Goal: Information Seeking & Learning: Learn about a topic

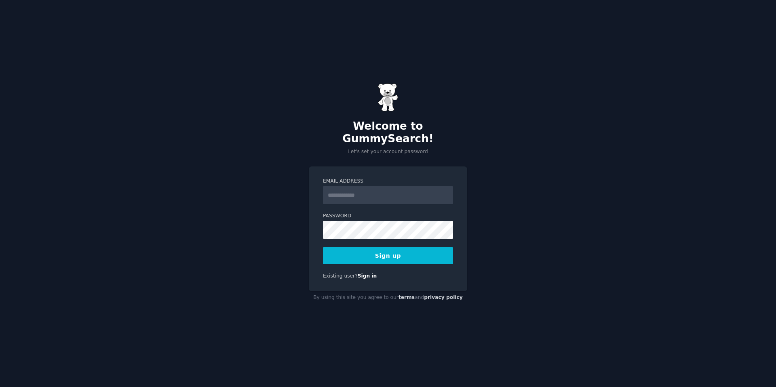
click at [376, 188] on input "Email Address" at bounding box center [388, 195] width 130 height 18
type input "**********"
click at [390, 254] on button "Sign up" at bounding box center [388, 255] width 130 height 17
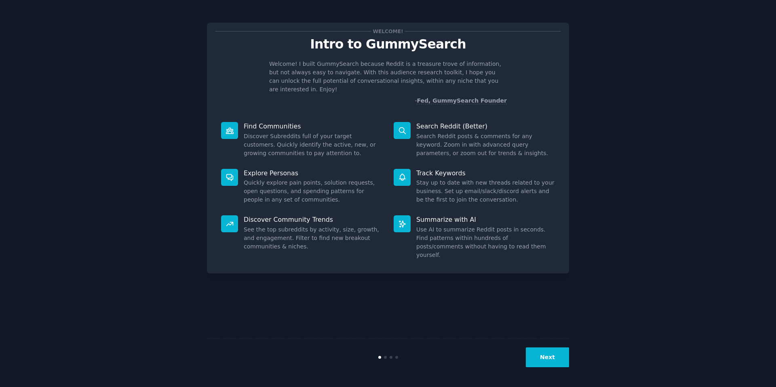
click at [533, 358] on button "Next" at bounding box center [547, 358] width 43 height 20
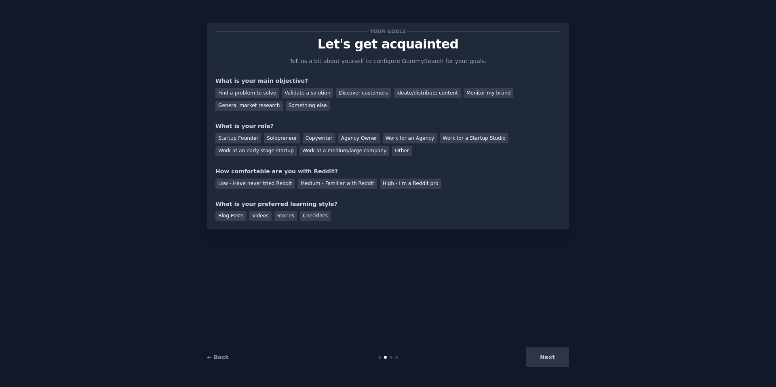
click at [542, 354] on div "Next" at bounding box center [508, 358] width 121 height 20
click at [547, 356] on div "Next" at bounding box center [508, 358] width 121 height 20
click at [358, 93] on div "Discover customers" at bounding box center [363, 93] width 55 height 10
click at [478, 92] on div "Monitor my brand" at bounding box center [489, 93] width 50 height 10
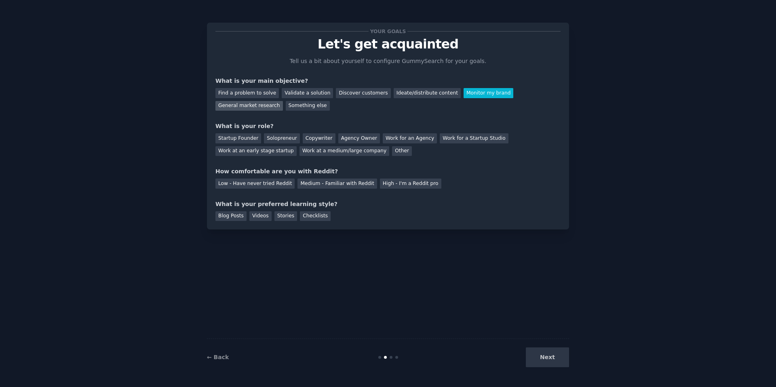
click at [250, 104] on div "General market research" at bounding box center [248, 106] width 67 height 10
click at [463, 100] on div "Find a problem to solve Validate a solution Discover customers Ideate/distribut…" at bounding box center [387, 97] width 345 height 25
click at [472, 95] on div "Monitor my brand" at bounding box center [489, 93] width 50 height 10
click at [462, 140] on div "Work for a Startup Studio" at bounding box center [474, 138] width 68 height 10
click at [308, 182] on div "Medium - Familiar with Reddit" at bounding box center [336, 184] width 79 height 10
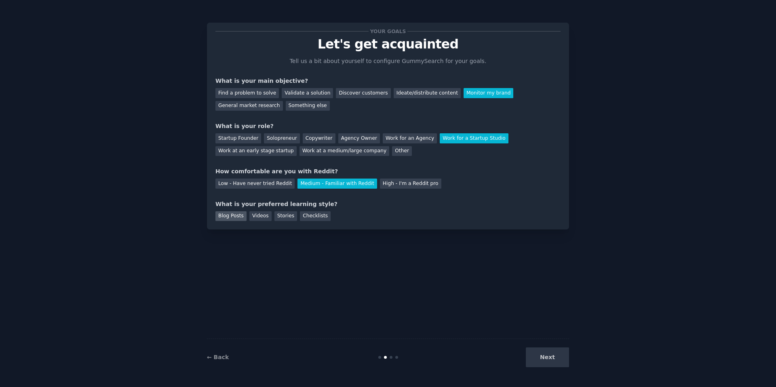
click at [230, 213] on div "Blog Posts" at bounding box center [230, 216] width 31 height 10
click at [258, 218] on div "Videos" at bounding box center [260, 216] width 22 height 10
click at [543, 365] on button "Next" at bounding box center [547, 358] width 43 height 20
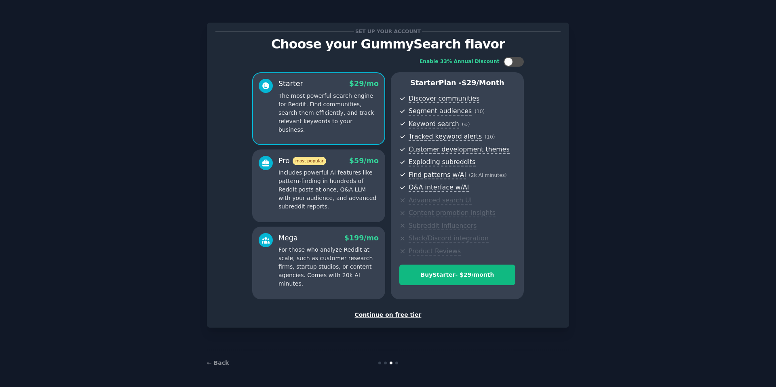
click at [386, 314] on div "Continue on free tier" at bounding box center [387, 315] width 345 height 8
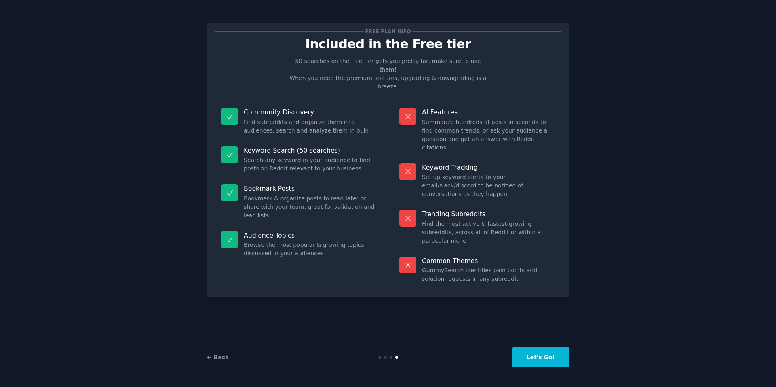
click at [539, 361] on button "Let's Go!" at bounding box center [540, 358] width 57 height 20
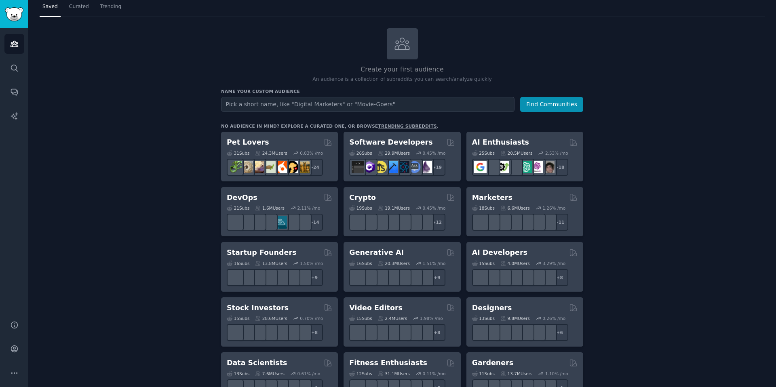
scroll to position [11, 0]
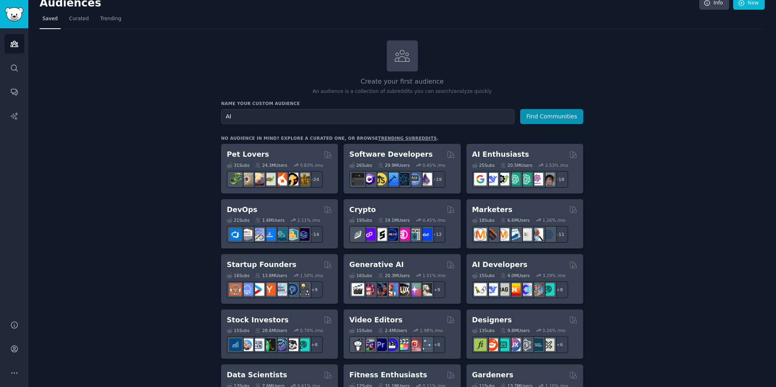
type input "AI"
click at [520, 109] on button "Find Communities" at bounding box center [551, 116] width 63 height 15
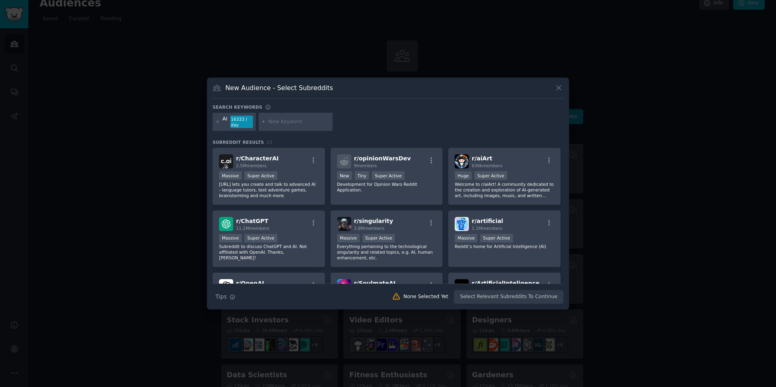
click at [310, 124] on input "text" at bounding box center [298, 121] width 61 height 7
type input "H"
type input "v"
type input "AI Video"
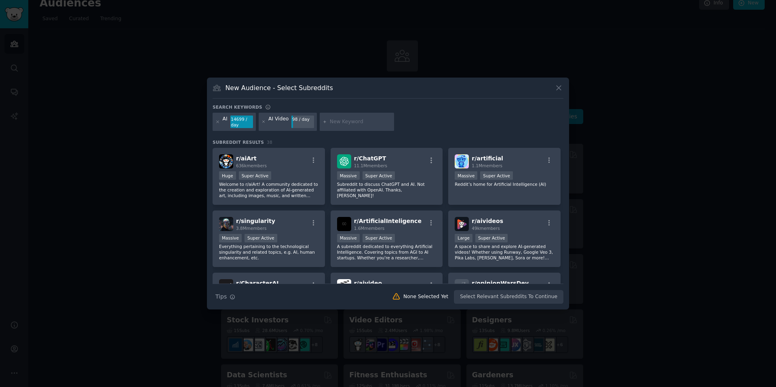
click at [347, 121] on input "text" at bounding box center [360, 121] width 61 height 7
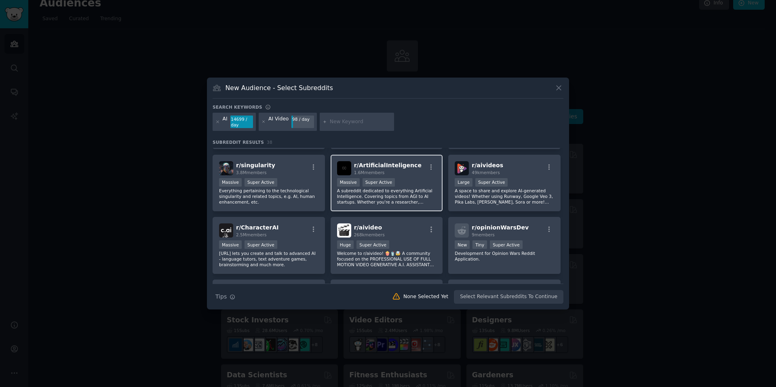
scroll to position [63, 0]
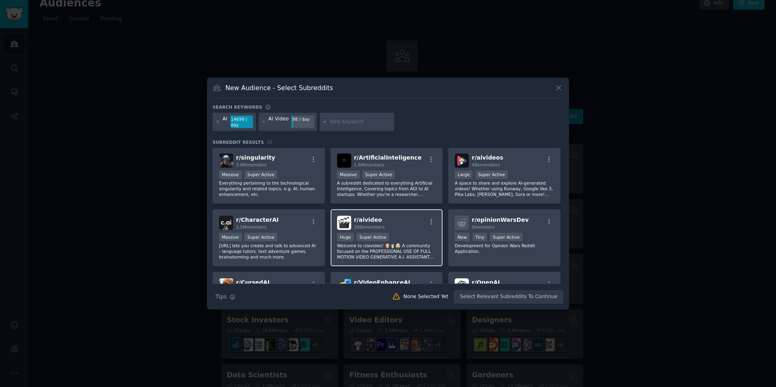
click at [382, 212] on div "r/ aivideo 268k members Huge Super Active Welcome to r/aivideo! 🍿🥤🤯 A community…" at bounding box center [387, 237] width 112 height 57
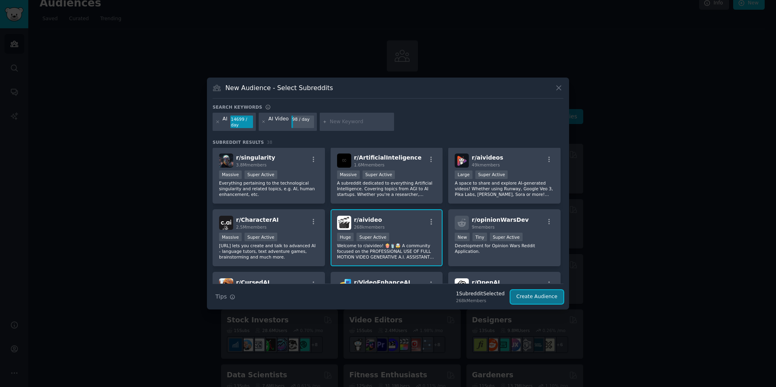
click at [530, 297] on button "Create Audience" at bounding box center [536, 297] width 53 height 14
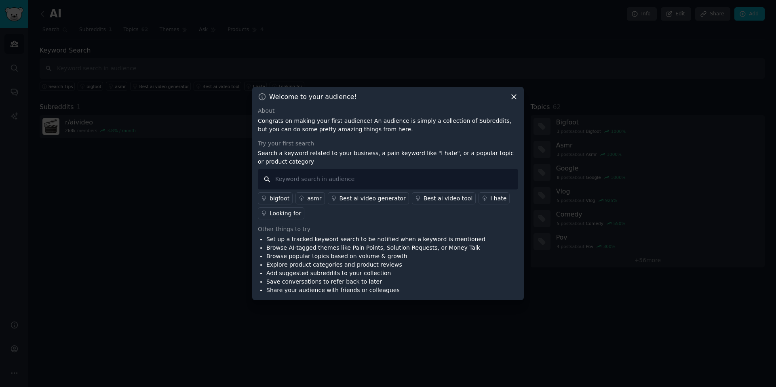
click at [326, 181] on input "text" at bounding box center [388, 179] width 260 height 21
click at [516, 96] on icon at bounding box center [514, 97] width 8 height 8
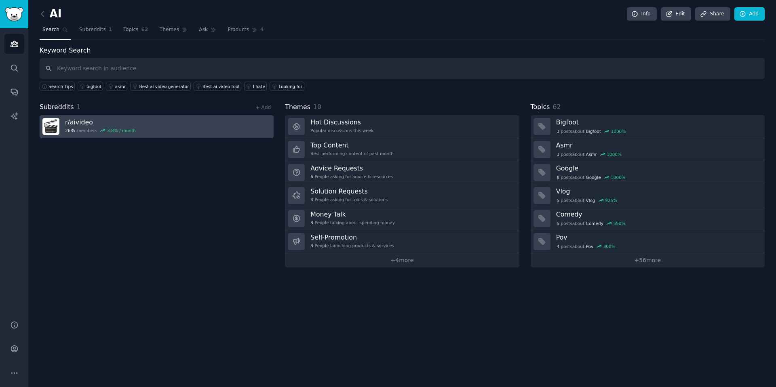
click at [186, 122] on link "r/ aivideo 268k members 3.8 % / month" at bounding box center [157, 126] width 234 height 23
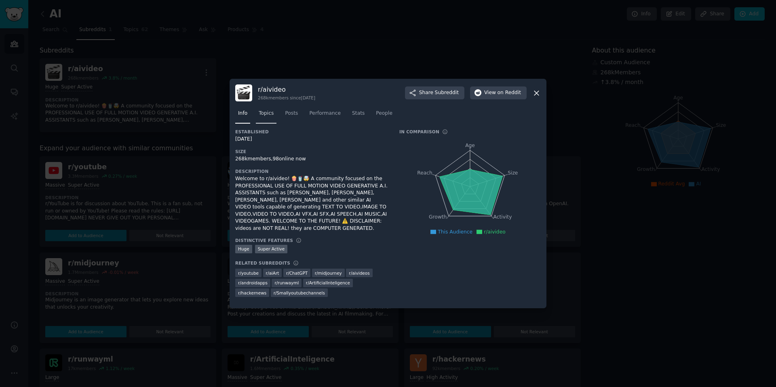
click at [270, 112] on span "Topics" at bounding box center [266, 113] width 15 height 7
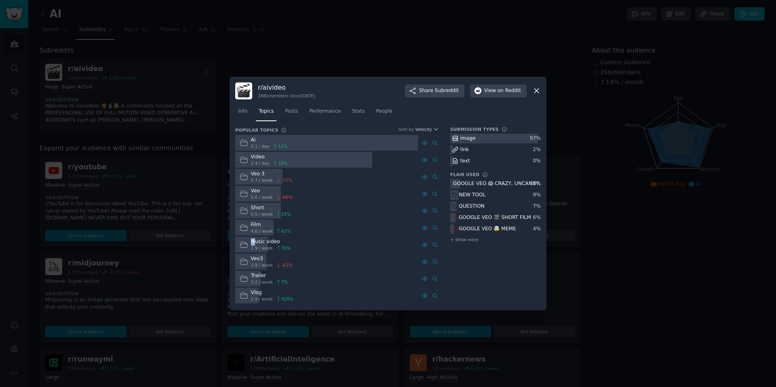
drag, startPoint x: 254, startPoint y: 240, endPoint x: 327, endPoint y: 240, distance: 72.3
click at [327, 240] on div "Music video 3.9 / week 70 %" at bounding box center [326, 245] width 183 height 16
click at [295, 105] on link "Posts" at bounding box center [291, 113] width 19 height 17
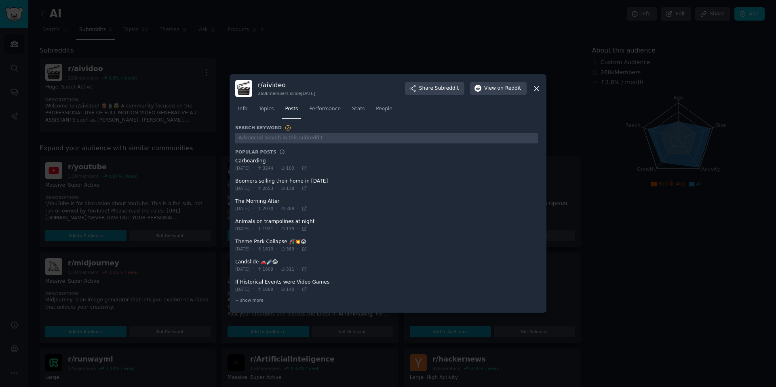
click at [273, 169] on span "3244" at bounding box center [265, 168] width 17 height 6
click at [280, 150] on icon at bounding box center [282, 152] width 4 height 4
click at [262, 168] on icon at bounding box center [260, 168] width 6 height 4
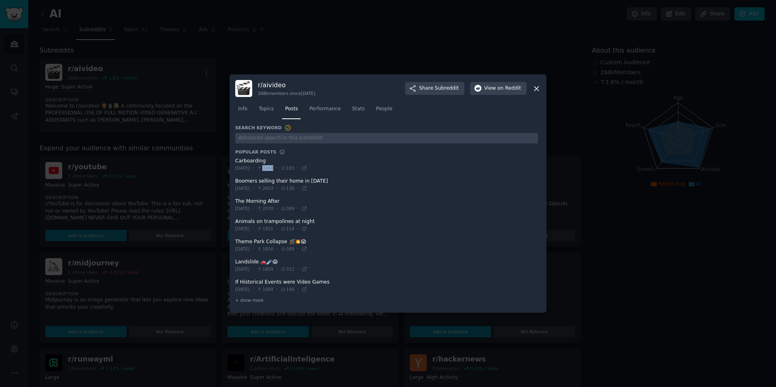
click at [262, 168] on icon at bounding box center [260, 168] width 6 height 4
click at [297, 179] on span at bounding box center [386, 185] width 303 height 20
click at [307, 171] on icon at bounding box center [304, 168] width 6 height 6
click at [313, 110] on span "Performance" at bounding box center [325, 108] width 32 height 7
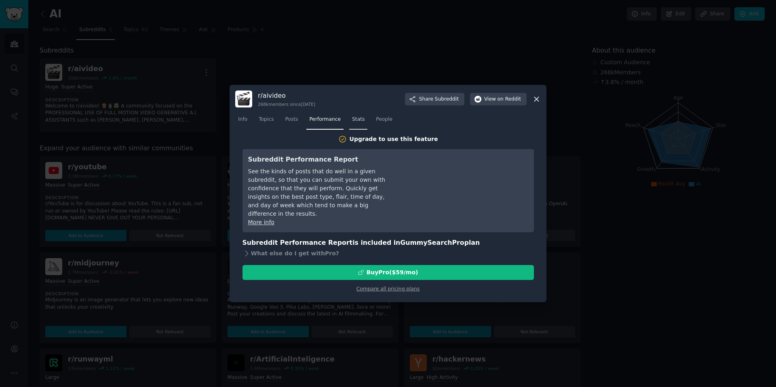
click at [365, 121] on link "Stats" at bounding box center [358, 121] width 18 height 17
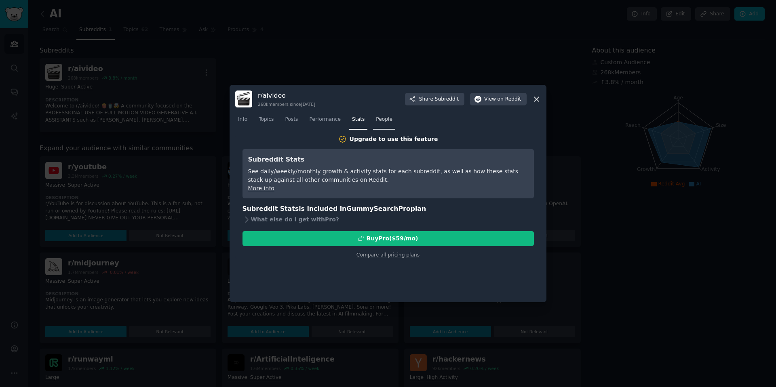
click at [379, 124] on link "People" at bounding box center [384, 121] width 22 height 17
drag, startPoint x: 279, startPoint y: 161, endPoint x: 324, endPoint y: 230, distance: 81.7
click at [325, 230] on div "Upgrade to use this feature Subreddit Influencers See the top contributors in e…" at bounding box center [387, 197] width 291 height 124
click at [539, 98] on icon at bounding box center [536, 99] width 8 height 8
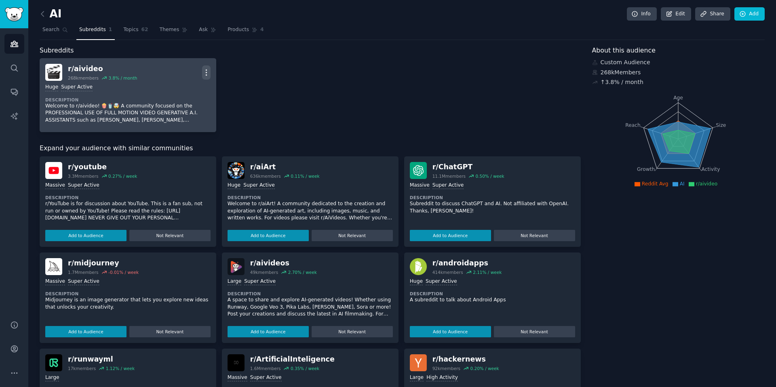
click at [204, 71] on icon "button" at bounding box center [206, 72] width 8 height 8
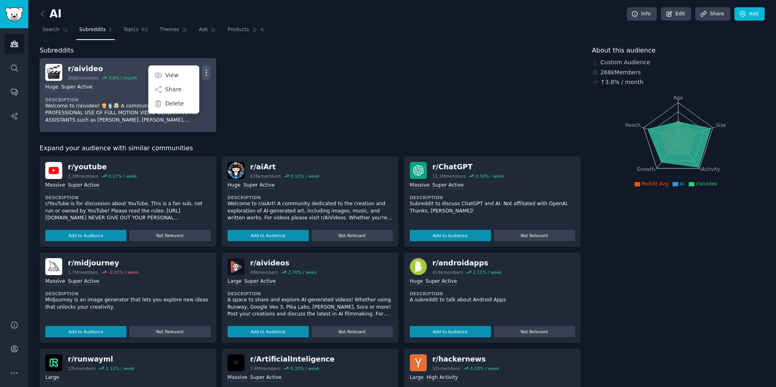
click at [93, 74] on h2 "r/ aivideo 268k members 3.8 % / month" at bounding box center [102, 72] width 69 height 17
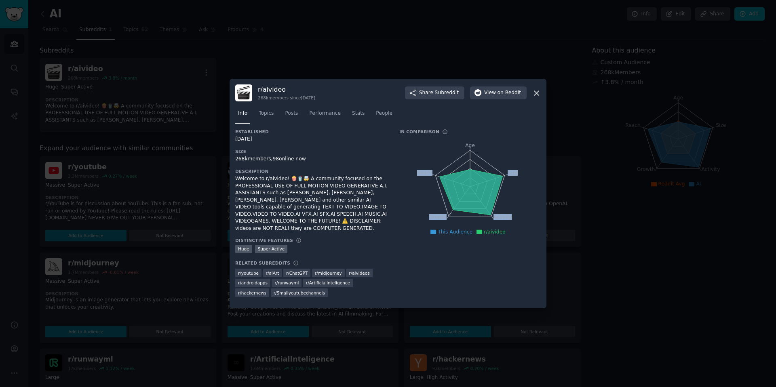
drag, startPoint x: 472, startPoint y: 178, endPoint x: 478, endPoint y: 145, distance: 32.8
click at [478, 145] on icon "Age Size Activity Growth Reach" at bounding box center [469, 187] width 141 height 102
click at [476, 142] on icon "Age Size Activity Growth Reach" at bounding box center [469, 187] width 141 height 102
click at [268, 110] on span "Topics" at bounding box center [266, 113] width 15 height 7
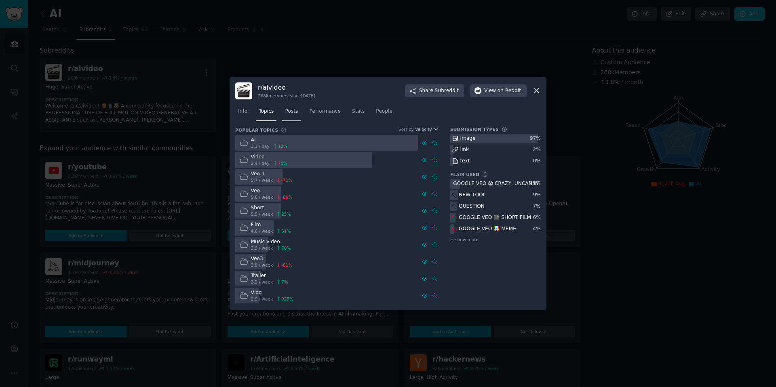
click at [292, 111] on span "Posts" at bounding box center [291, 111] width 13 height 7
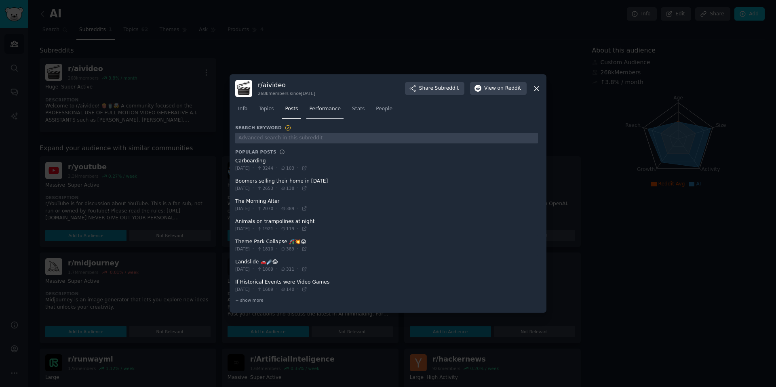
click at [325, 106] on span "Performance" at bounding box center [325, 108] width 32 height 7
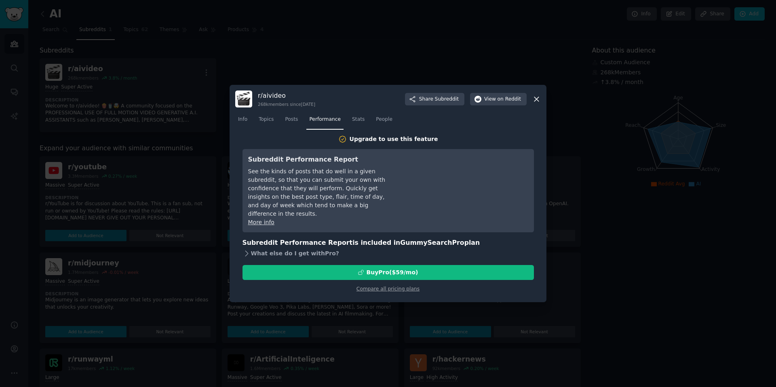
click at [300, 248] on div "What else do I get with Pro ?" at bounding box center [387, 253] width 291 height 11
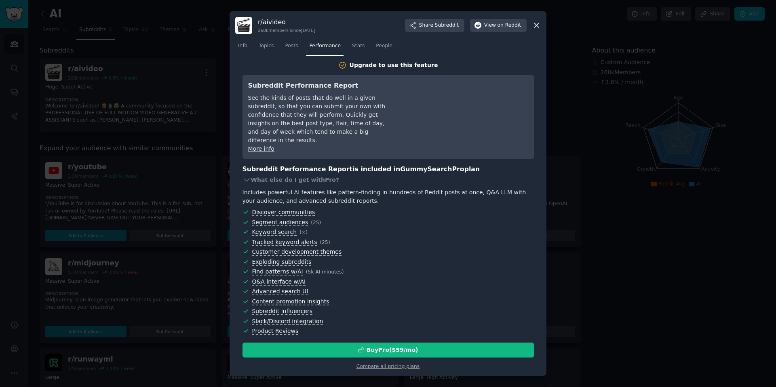
click at [381, 335] on div "Upgrade to use this feature Subreddit Performance Report See the kinds of posts…" at bounding box center [387, 215] width 291 height 309
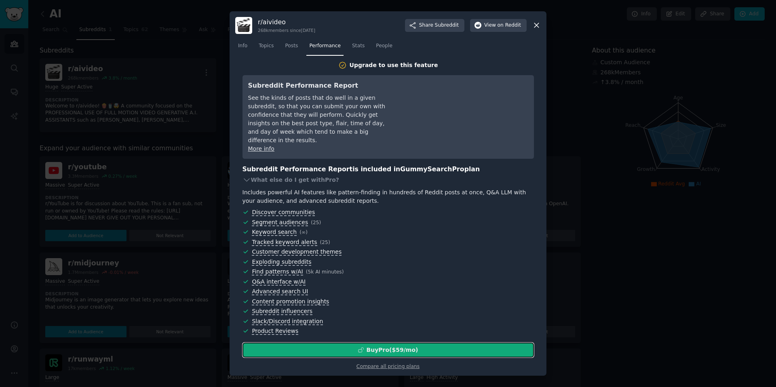
click at [395, 348] on div "Buy Pro ($ 59 /mo )" at bounding box center [393, 350] width 52 height 8
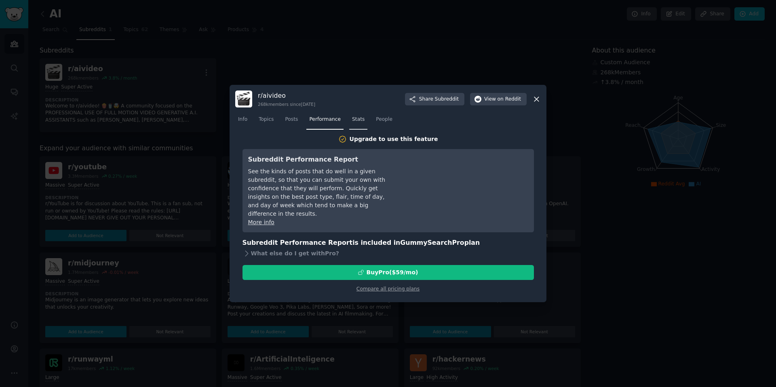
click at [359, 118] on span "Stats" at bounding box center [358, 119] width 13 height 7
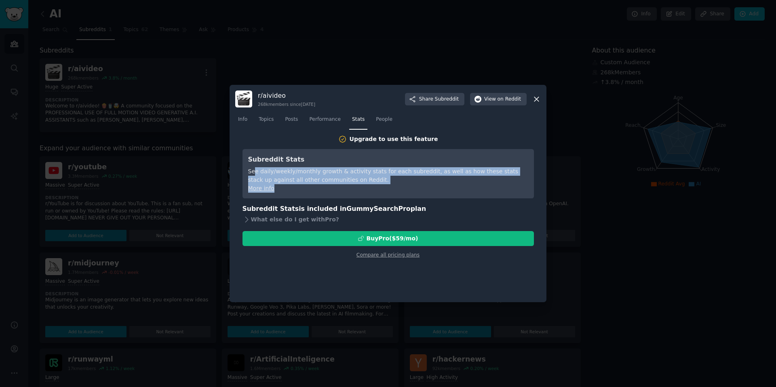
drag, startPoint x: 256, startPoint y: 168, endPoint x: 374, endPoint y: 183, distance: 119.0
click at [375, 186] on div "Subreddit Stats See daily/weekly/monthly growth & activity stats for each subre…" at bounding box center [388, 174] width 280 height 38
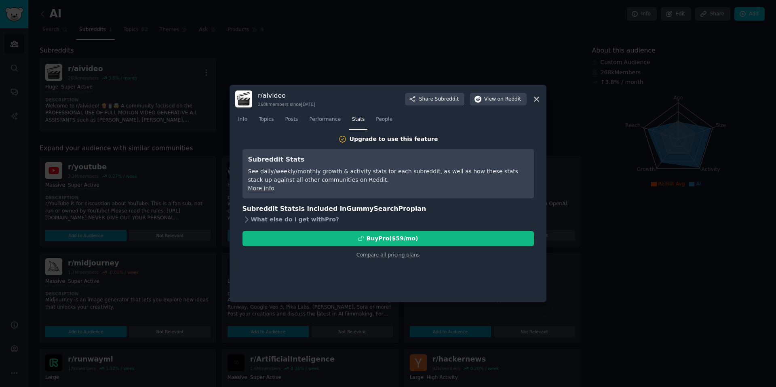
click at [265, 218] on div "What else do I get with Pro ?" at bounding box center [387, 219] width 291 height 11
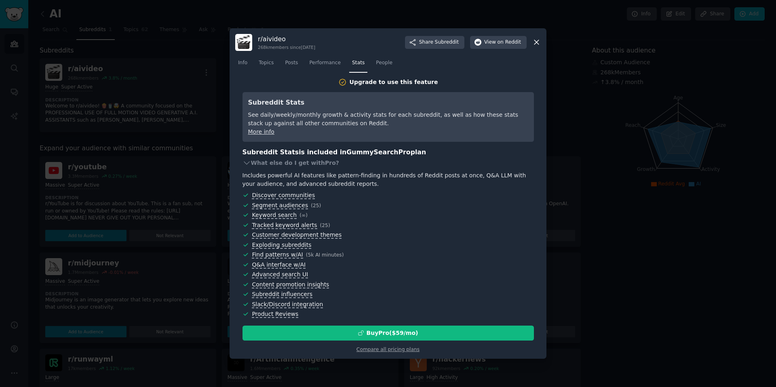
click at [538, 38] on icon at bounding box center [536, 42] width 8 height 8
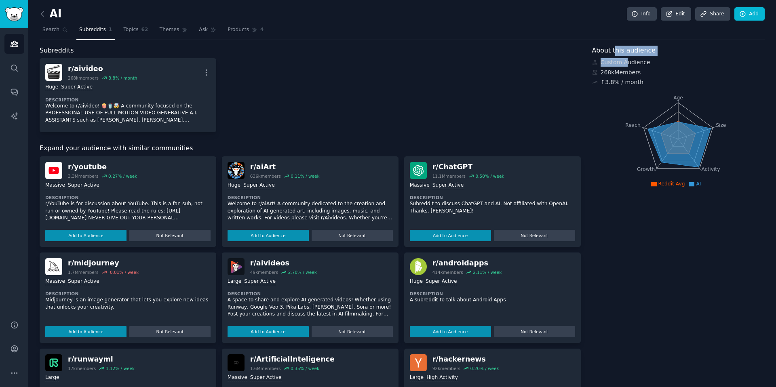
drag, startPoint x: 611, startPoint y: 55, endPoint x: 622, endPoint y: 60, distance: 11.6
click at [622, 60] on div "About this audience Custom Audience 268k Members ↑ 3.8 % / month Age Size Activ…" at bounding box center [678, 291] width 173 height 490
click at [553, 76] on div "r/ aivideo 268k members 3.8 % / month More Huge Super Active Description Welcom…" at bounding box center [310, 95] width 541 height 74
click at [16, 66] on icon "Sidebar" at bounding box center [14, 68] width 6 height 6
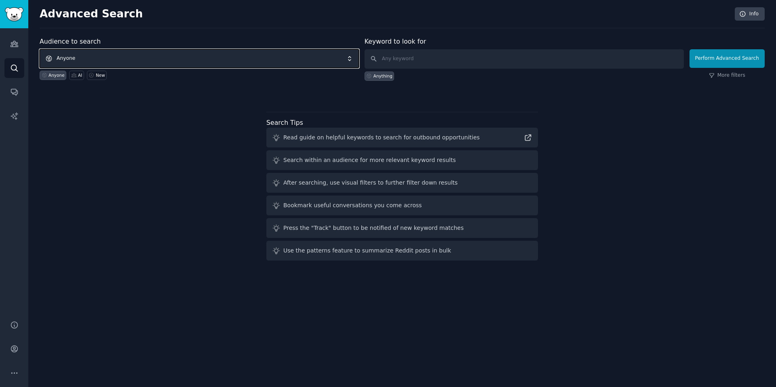
click at [131, 64] on span "Anyone" at bounding box center [199, 58] width 319 height 19
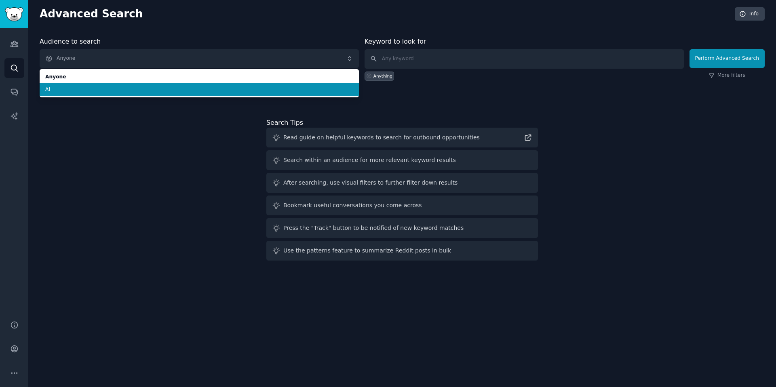
click at [127, 87] on span "AI" at bounding box center [199, 89] width 308 height 7
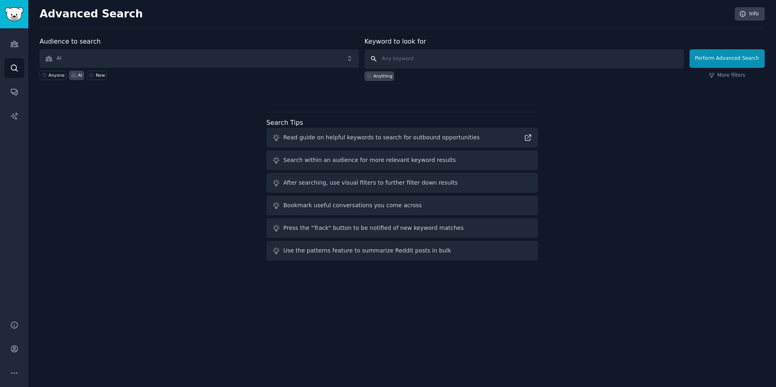
click at [426, 63] on input "text" at bounding box center [524, 58] width 319 height 19
type input "Higgsfield"
click button "Perform Advanced Search" at bounding box center [726, 58] width 75 height 19
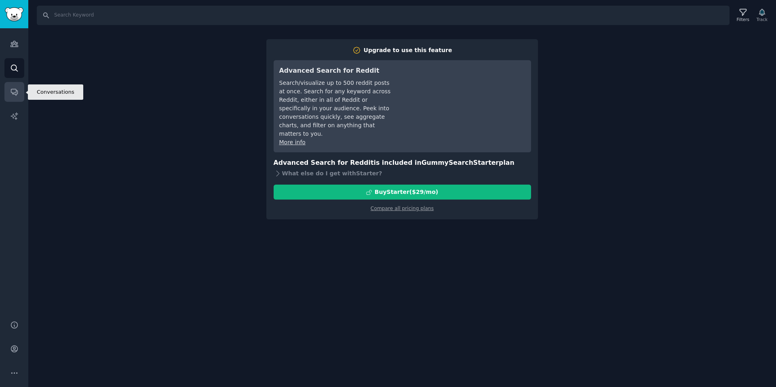
click at [14, 91] on icon "Sidebar" at bounding box center [14, 92] width 8 height 8
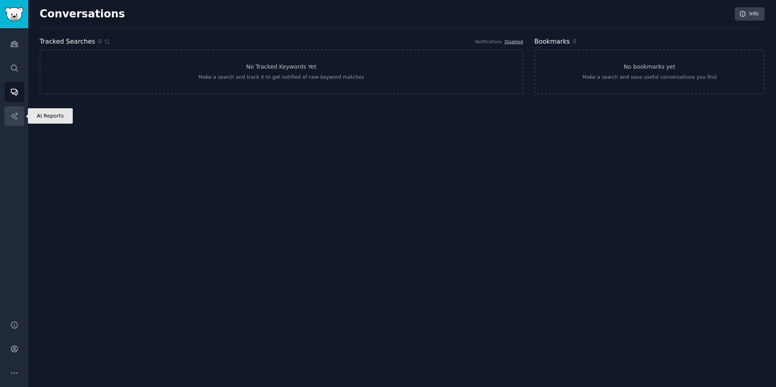
click at [17, 116] on icon "Sidebar" at bounding box center [14, 116] width 8 height 8
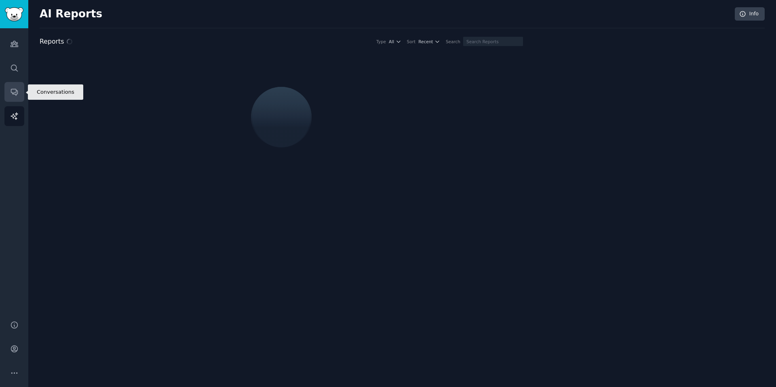
click at [14, 95] on icon "Sidebar" at bounding box center [14, 92] width 8 height 8
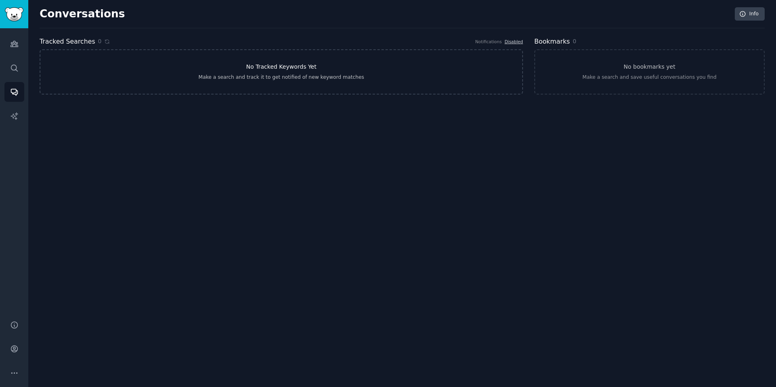
click at [361, 72] on link "No Tracked Keywords Yet Make a search and track it to get notified of new keywo…" at bounding box center [281, 71] width 483 height 45
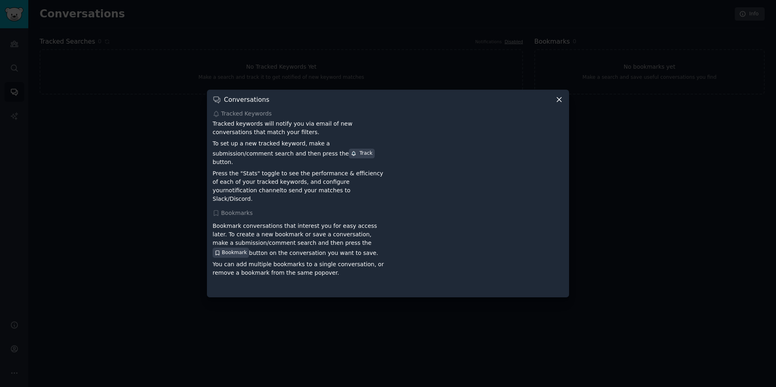
click at [161, 181] on div at bounding box center [388, 193] width 776 height 387
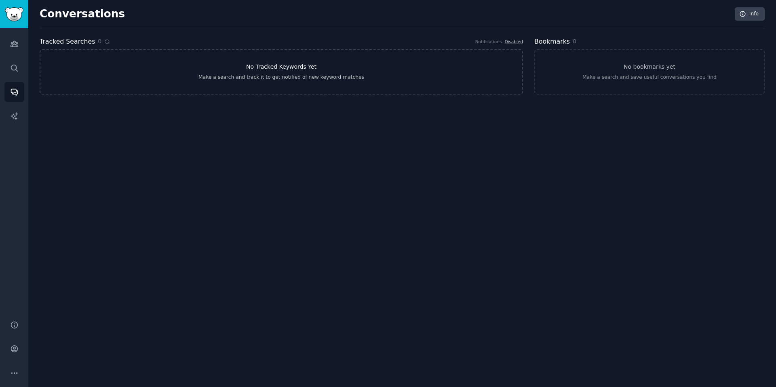
click at [389, 74] on link "No Tracked Keywords Yet Make a search and track it to get notified of new keywo…" at bounding box center [281, 71] width 483 height 45
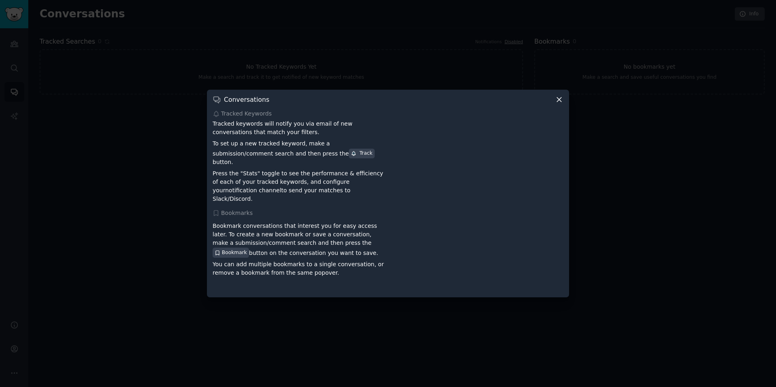
click at [196, 57] on div at bounding box center [388, 193] width 776 height 387
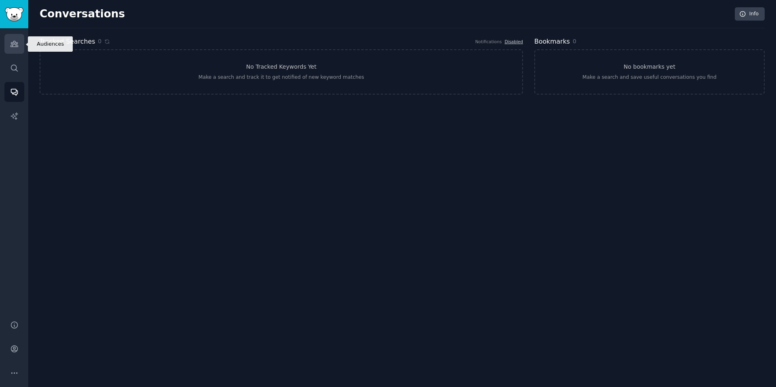
click at [15, 44] on icon "Sidebar" at bounding box center [14, 44] width 7 height 6
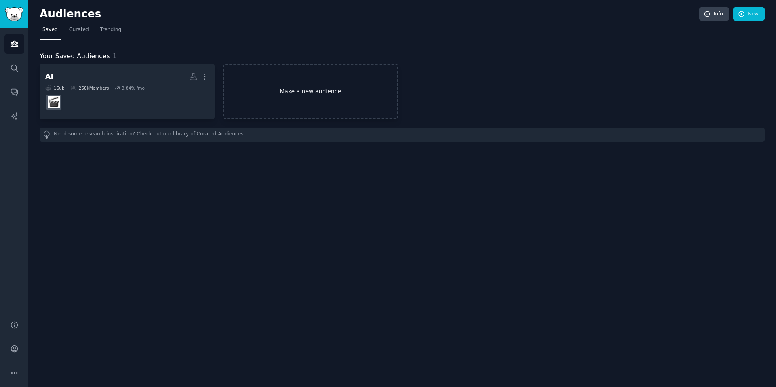
click at [293, 97] on link "Make a new audience" at bounding box center [310, 91] width 175 height 55
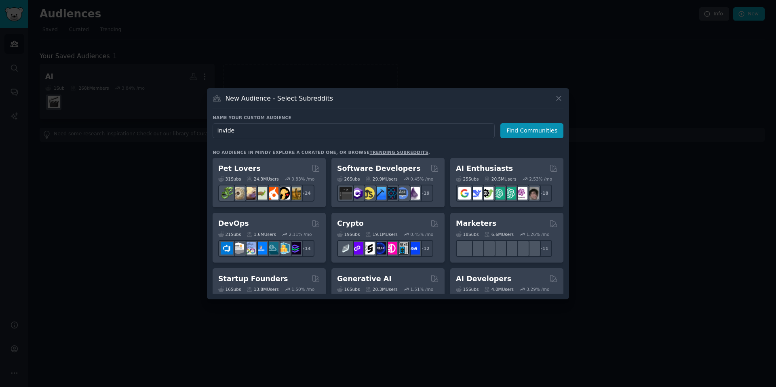
type input "Invideo"
click button "Find Communities" at bounding box center [531, 130] width 63 height 15
